Goal: Task Accomplishment & Management: Complete application form

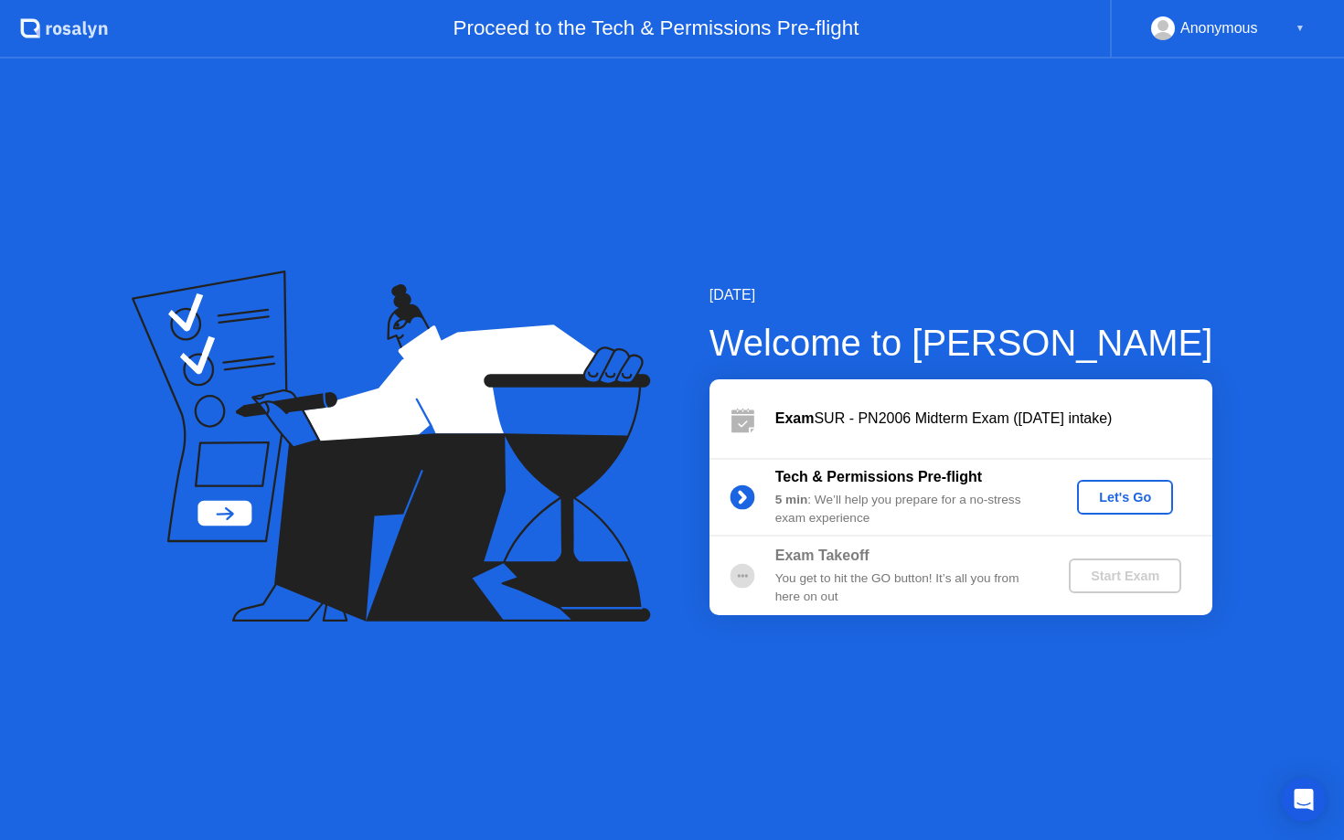
click at [1101, 495] on div "Let's Go" at bounding box center [1124, 497] width 81 height 15
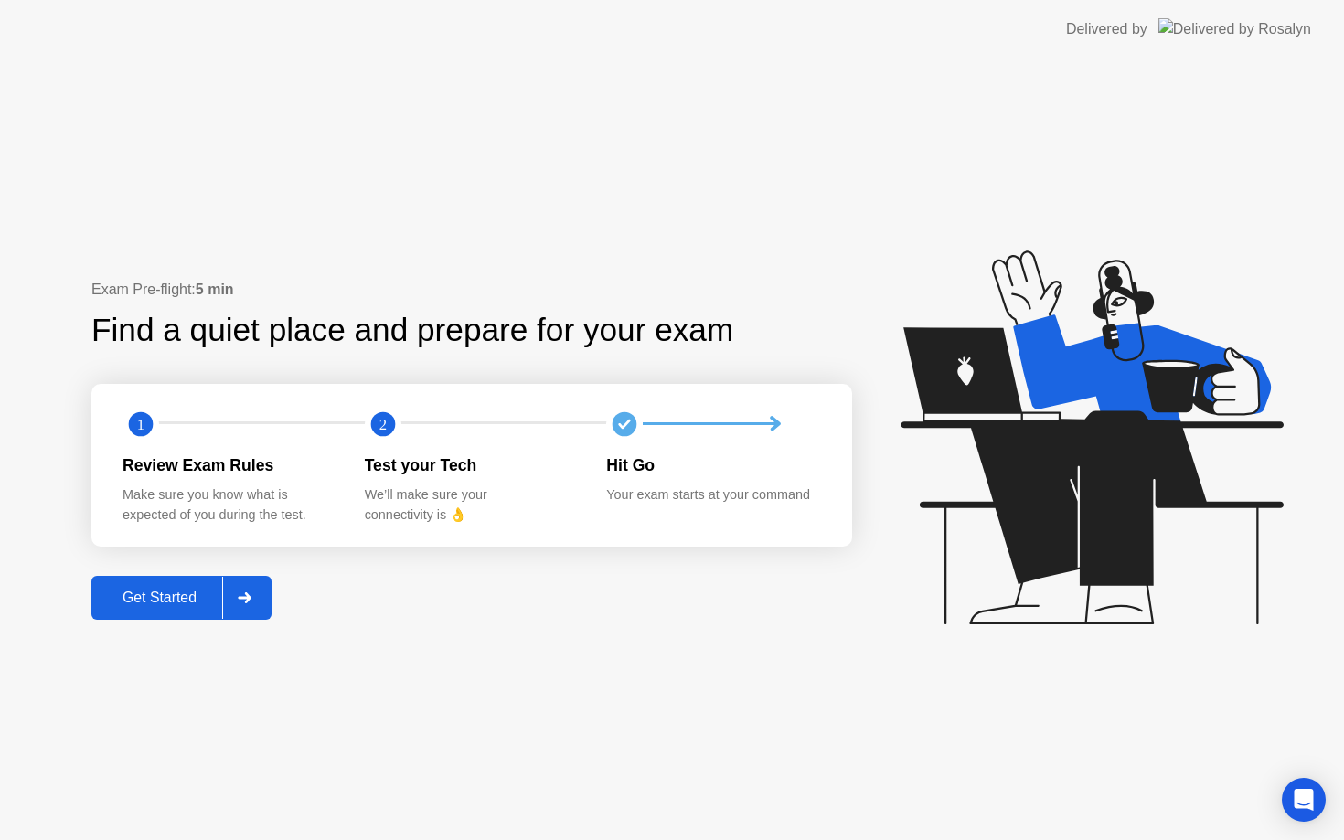
click at [254, 611] on div at bounding box center [244, 598] width 44 height 42
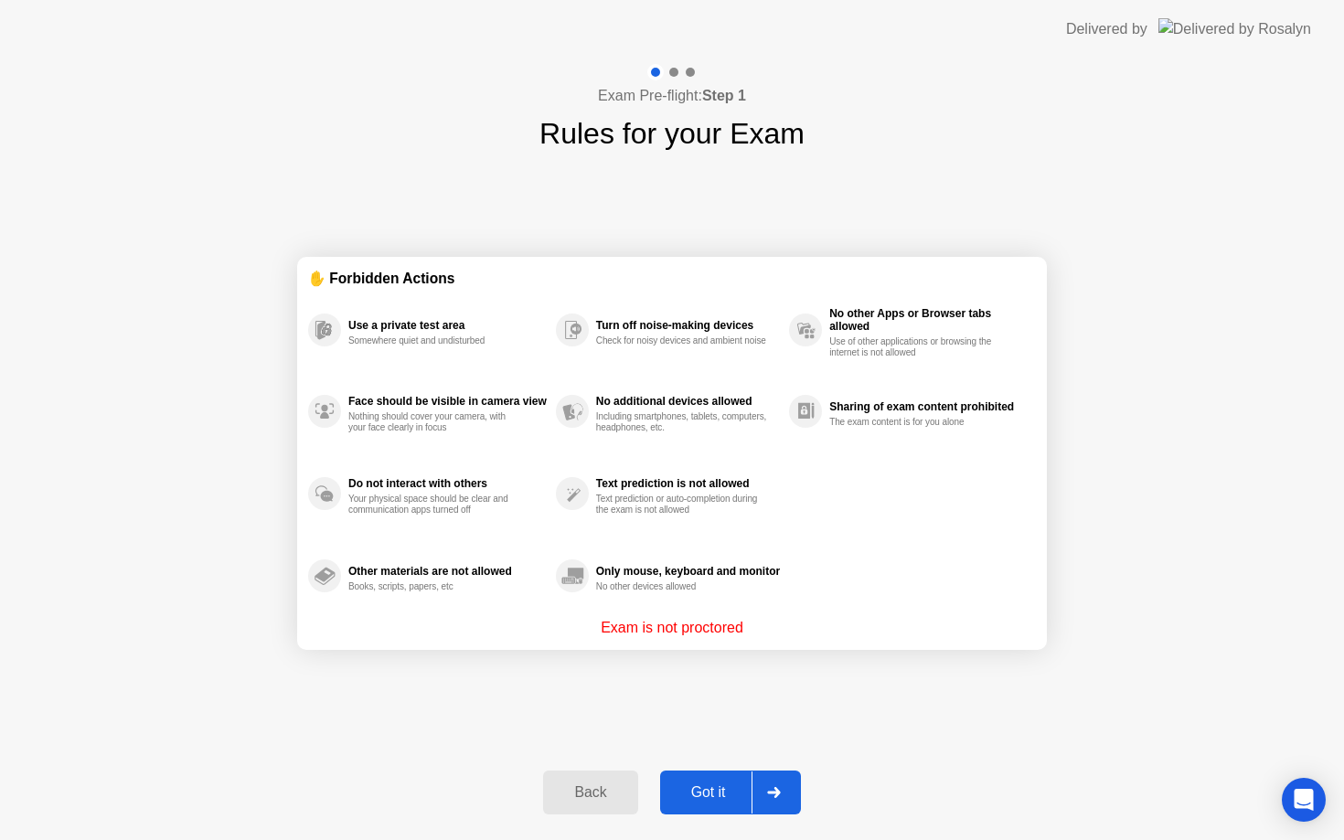
click at [706, 806] on button "Got it" at bounding box center [730, 793] width 141 height 44
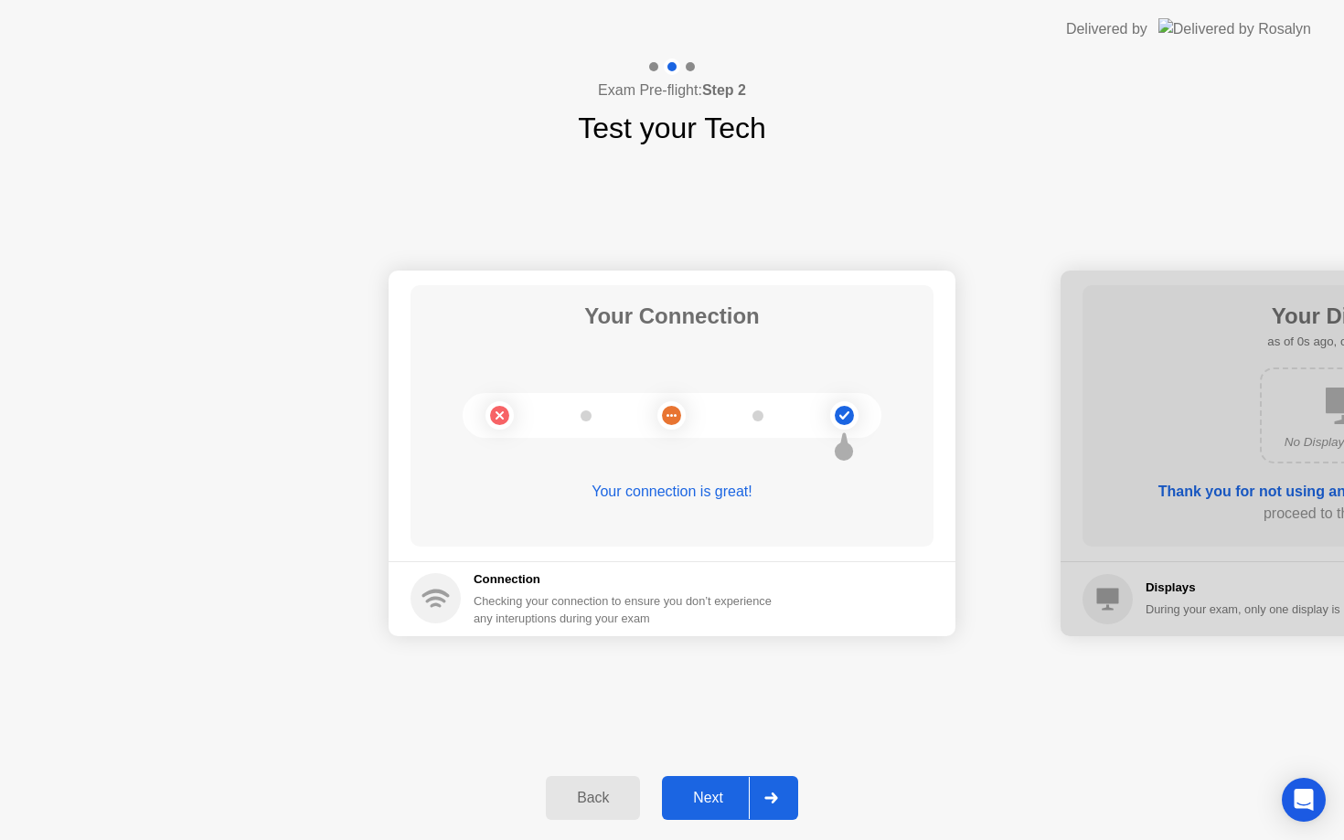
click at [701, 799] on div "Next" at bounding box center [707, 798] width 81 height 16
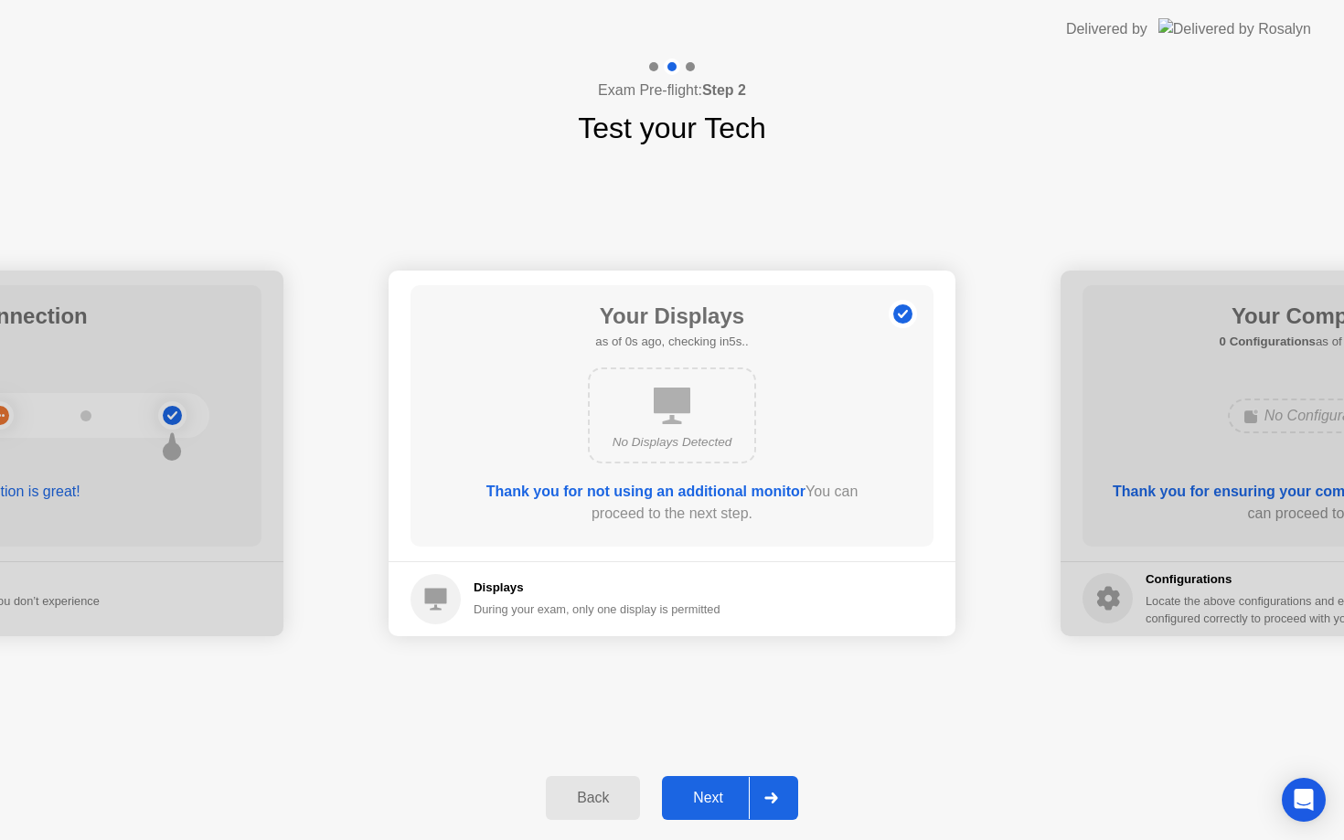
click at [701, 799] on div "Next" at bounding box center [707, 798] width 81 height 16
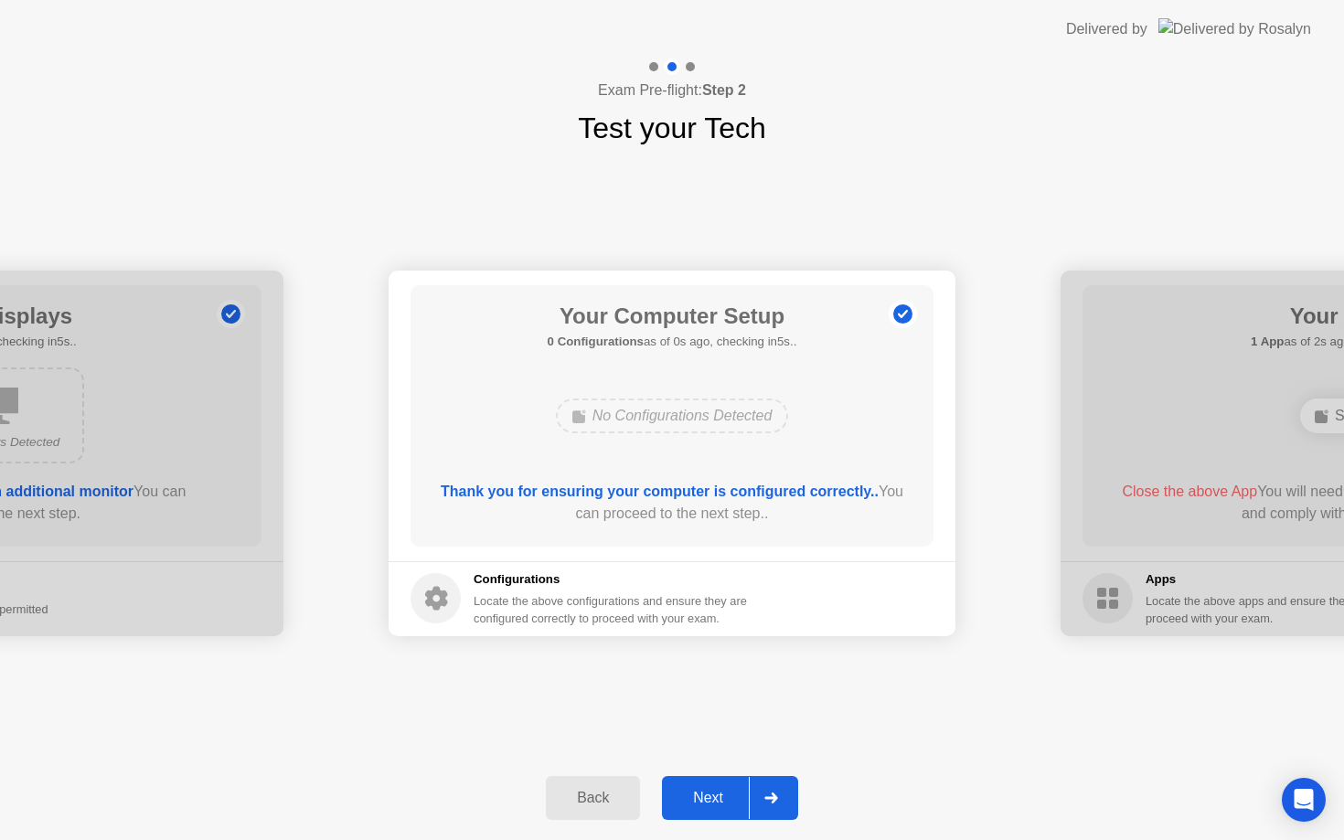
click at [701, 799] on div "Next" at bounding box center [707, 798] width 81 height 16
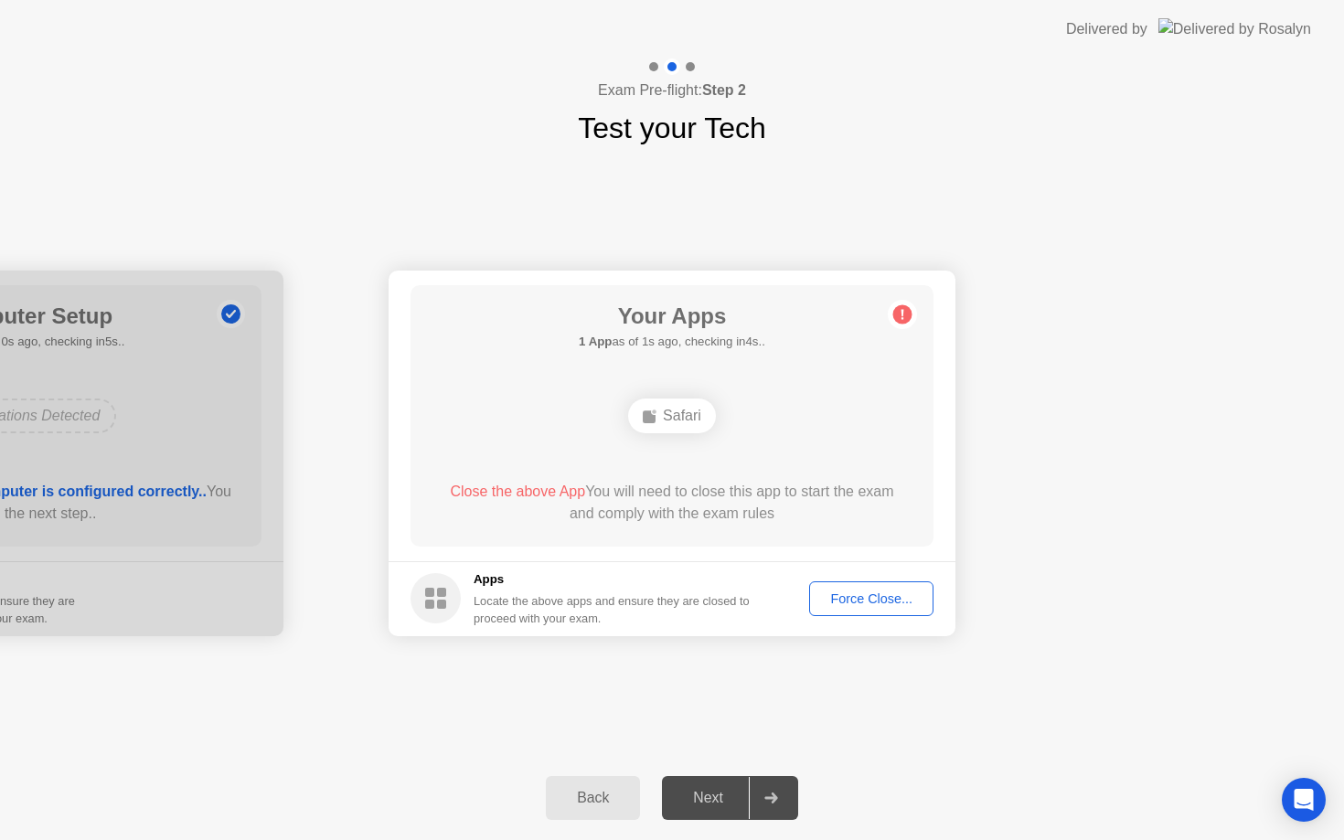
click at [871, 602] on div "Force Close..." at bounding box center [871, 598] width 112 height 15
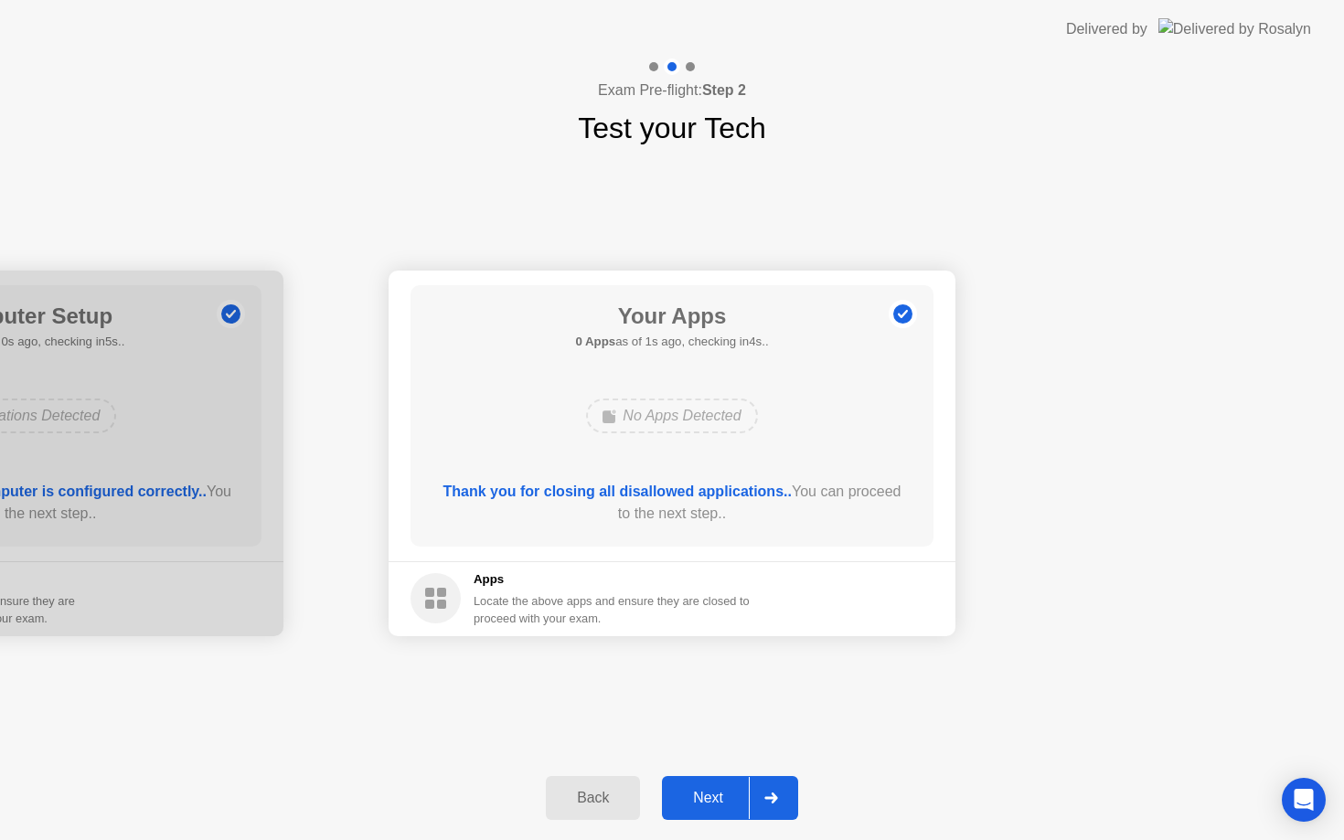
click at [774, 796] on icon at bounding box center [770, 798] width 13 height 11
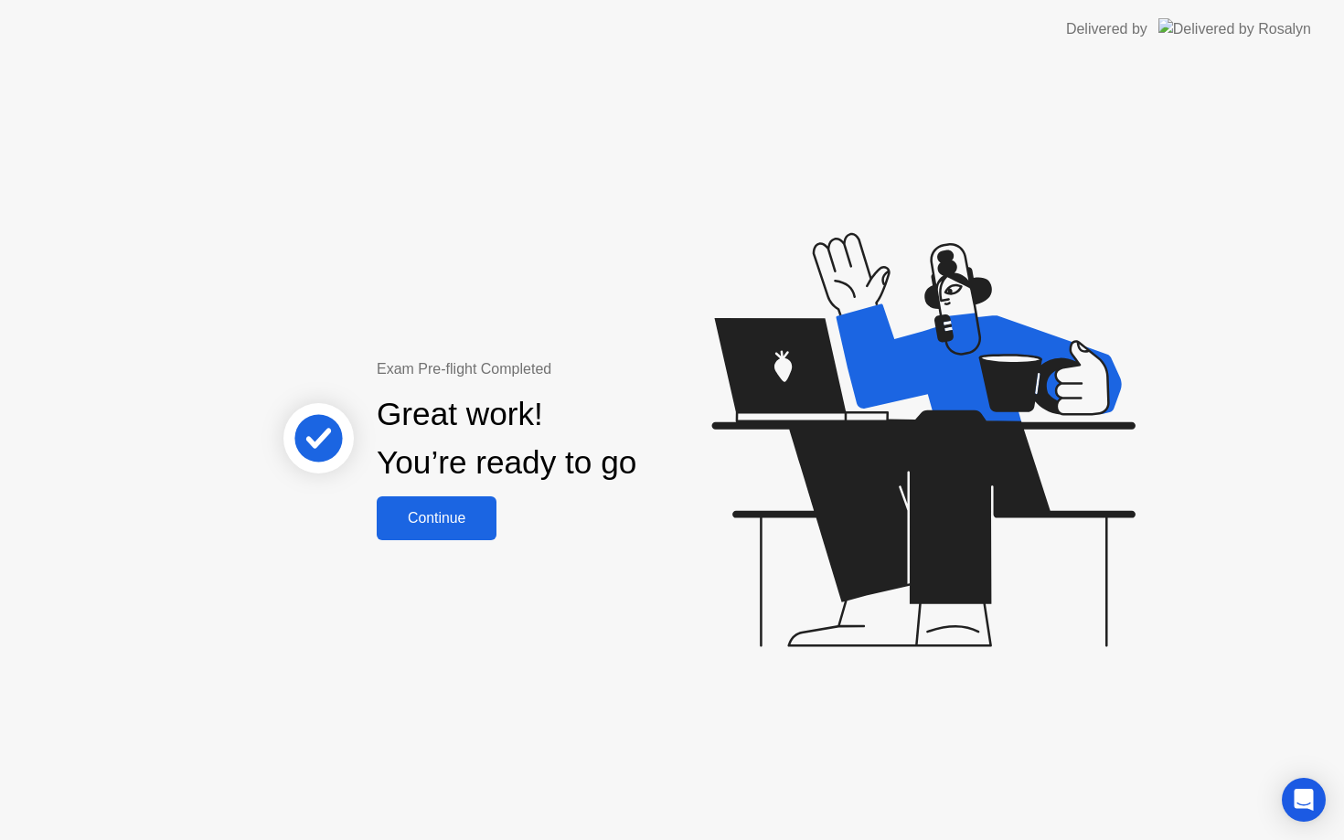
click at [478, 516] on div "Continue" at bounding box center [436, 518] width 109 height 16
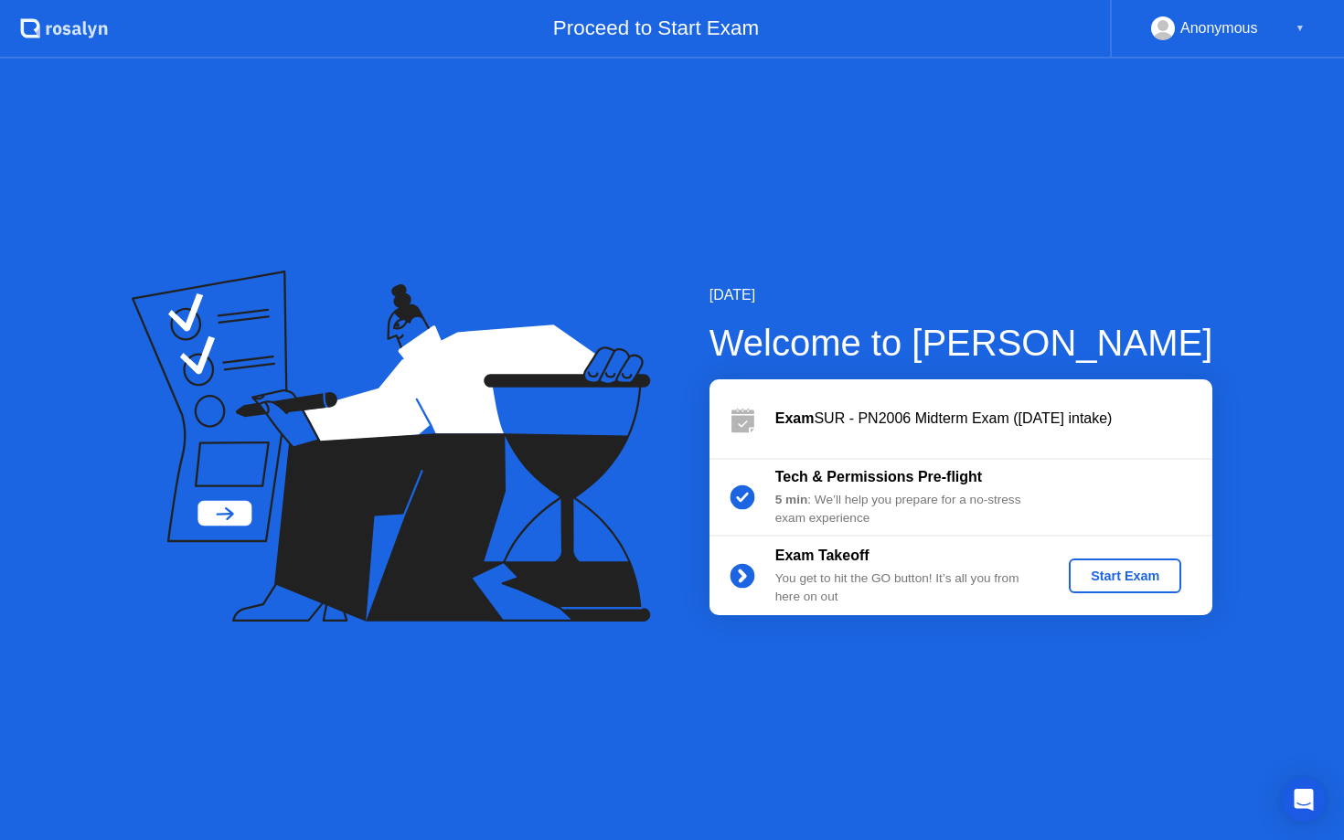
click at [1106, 580] on div "Start Exam" at bounding box center [1125, 576] width 98 height 15
